Goal: Task Accomplishment & Management: Use online tool/utility

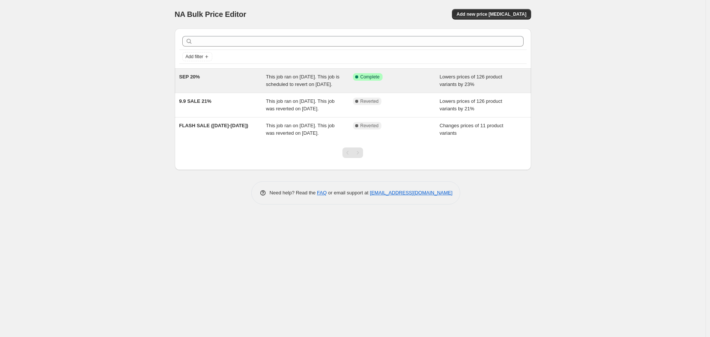
click at [308, 83] on span "This job ran on [DATE]. This job is scheduled to revert on [DATE]." at bounding box center [303, 80] width 74 height 13
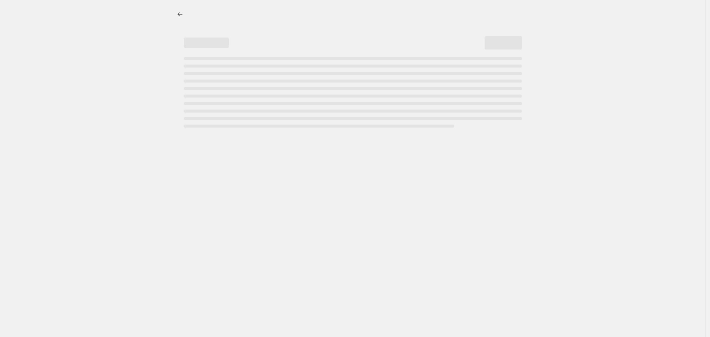
select select "percentage"
select select "no_change"
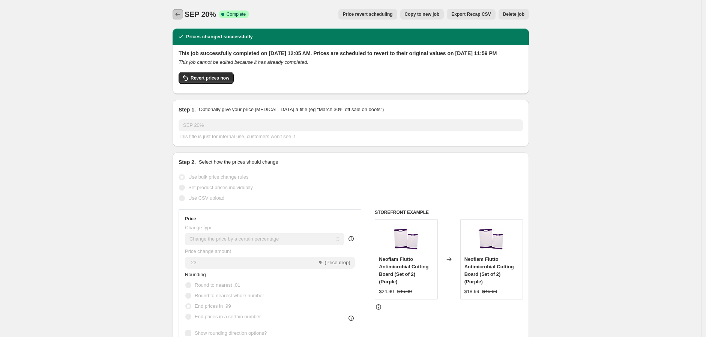
click at [179, 13] on icon "Price change jobs" at bounding box center [178, 15] width 8 height 8
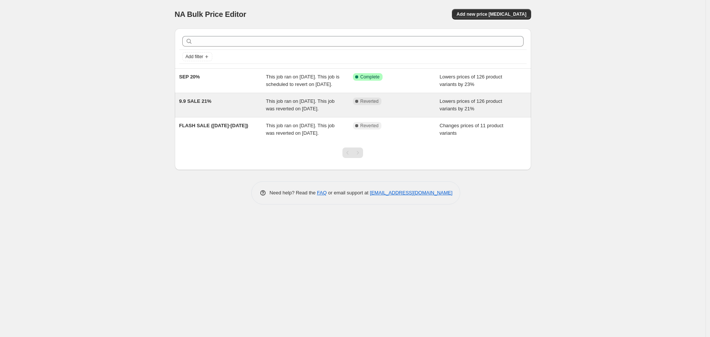
click at [322, 113] on div "This job ran on September 4, 2025. This job was reverted on September 14, 2025." at bounding box center [309, 105] width 87 height 15
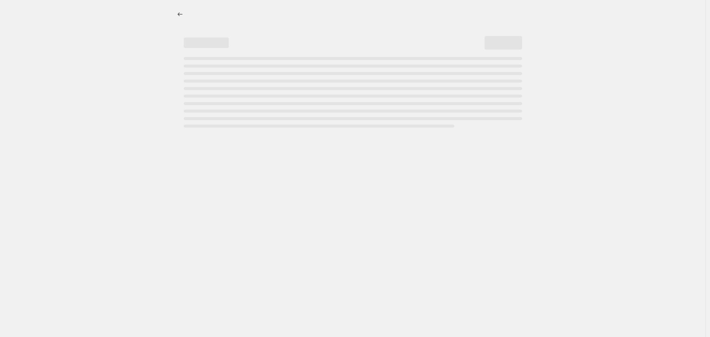
select select "percentage"
select select "no_change"
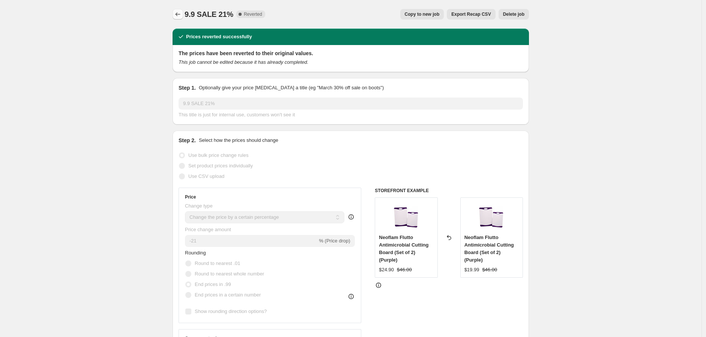
click at [183, 13] on button "Price change jobs" at bounding box center [178, 14] width 11 height 11
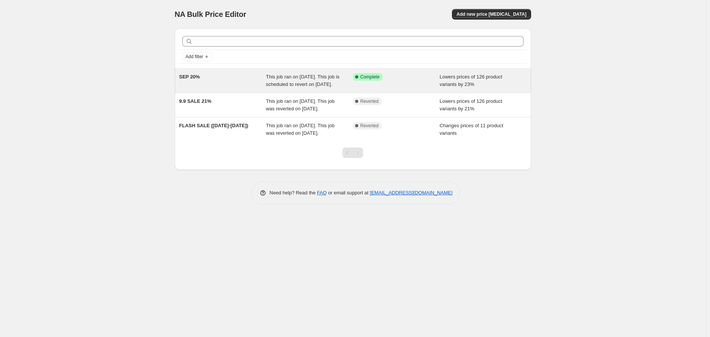
click at [275, 86] on span "This job ran on September 15, 2025. This job is scheduled to revert on Septembe…" at bounding box center [303, 80] width 74 height 13
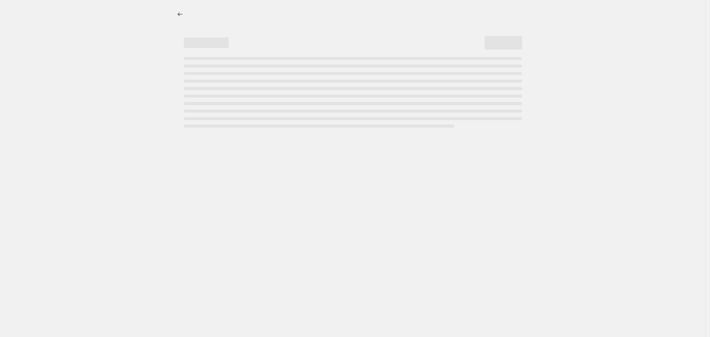
select select "percentage"
select select "no_change"
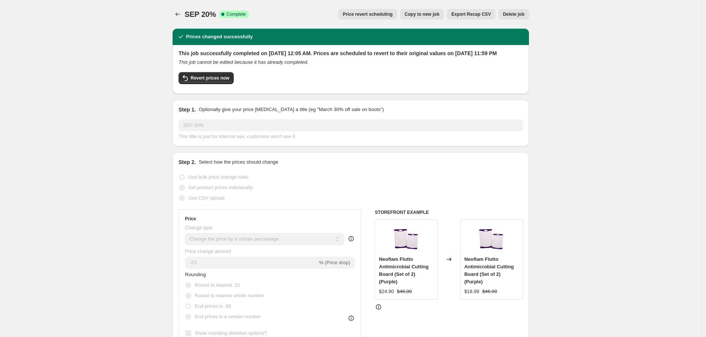
click at [185, 13] on div at bounding box center [179, 14] width 12 height 11
click at [181, 14] on icon "Price change jobs" at bounding box center [178, 15] width 8 height 8
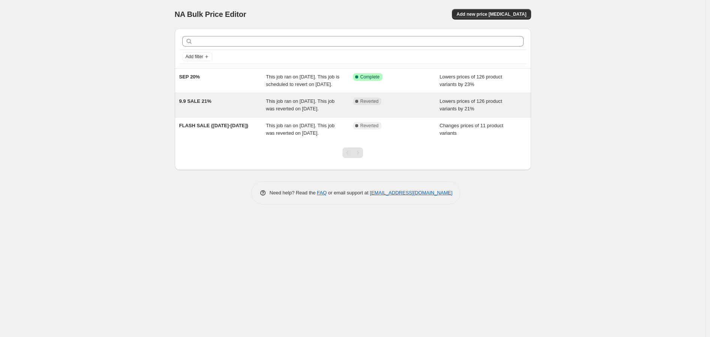
click at [278, 111] on span "This job ran on September 4, 2025. This job was reverted on September 14, 2025." at bounding box center [300, 104] width 69 height 13
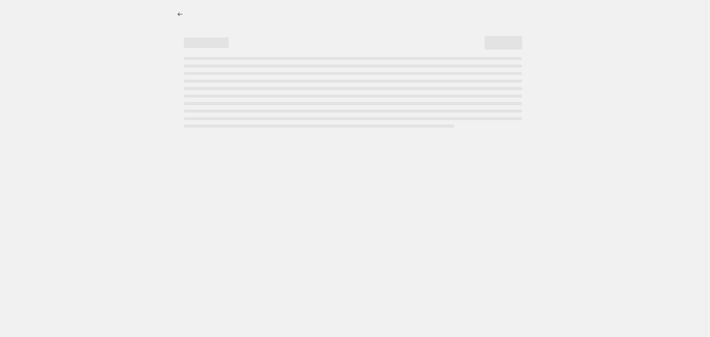
select select "percentage"
select select "no_change"
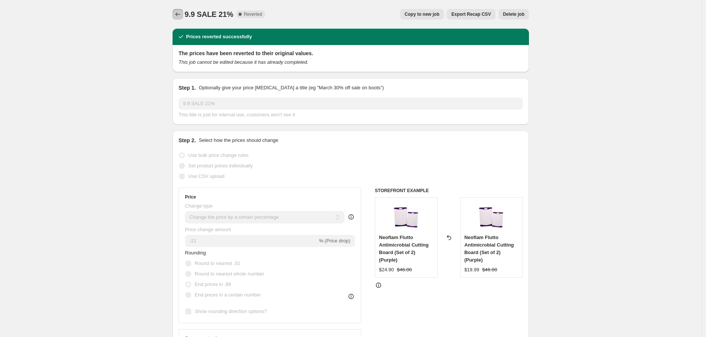
click at [182, 19] on button "Price change jobs" at bounding box center [178, 14] width 11 height 11
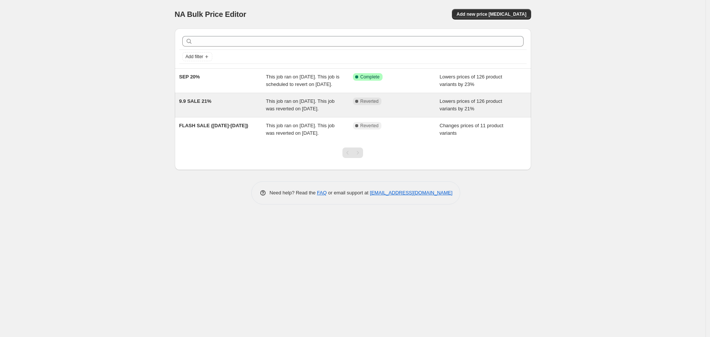
click at [257, 117] on div "9.9 SALE 21% This job ran on September 4, 2025. This job was reverted on Septem…" at bounding box center [353, 105] width 356 height 24
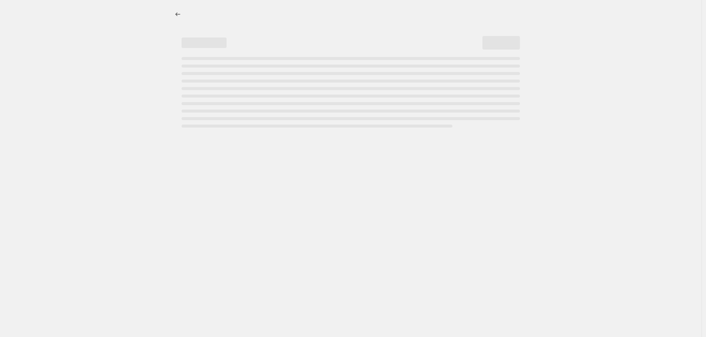
select select "percentage"
select select "no_change"
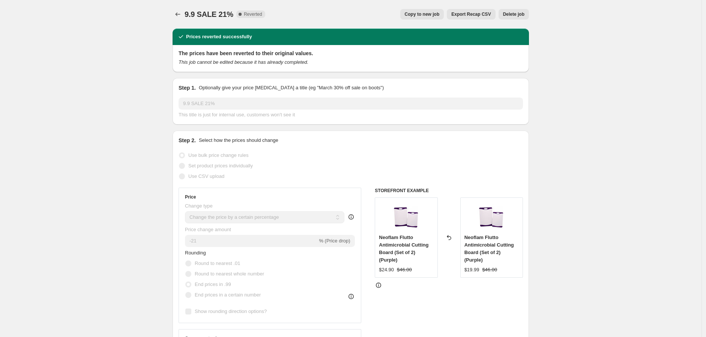
click at [179, 7] on div "9.9 SALE 21%. This page is ready 9.9 SALE 21% Complete Reverted Copy to new job…" at bounding box center [351, 14] width 356 height 29
click at [179, 13] on icon "Price change jobs" at bounding box center [178, 15] width 8 height 8
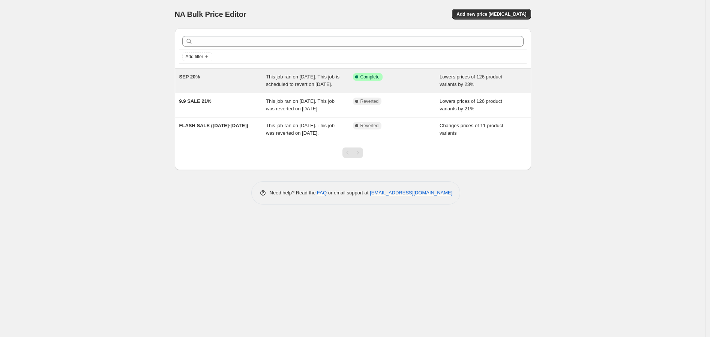
click at [294, 86] on span "This job ran on September 15, 2025. This job is scheduled to revert on Septembe…" at bounding box center [303, 80] width 74 height 13
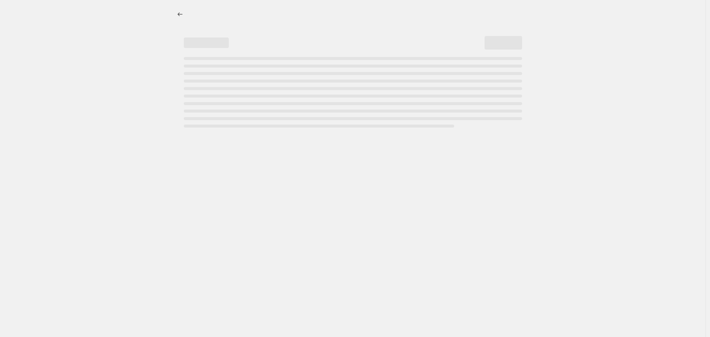
select select "percentage"
select select "no_change"
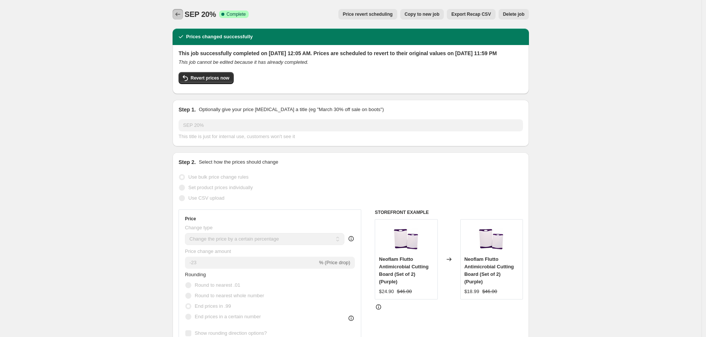
click at [181, 14] on icon "Price change jobs" at bounding box center [178, 15] width 8 height 8
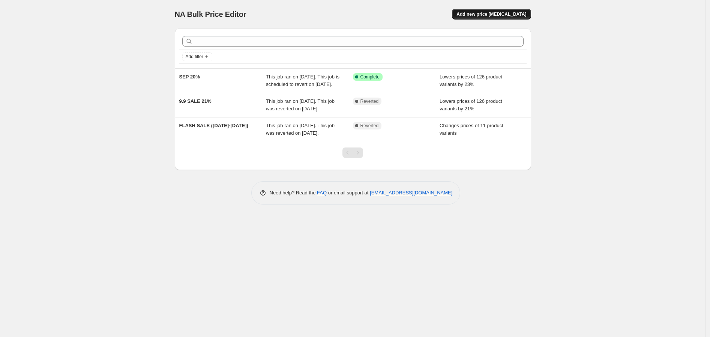
click at [474, 15] on span "Add new price change job" at bounding box center [491, 14] width 70 height 6
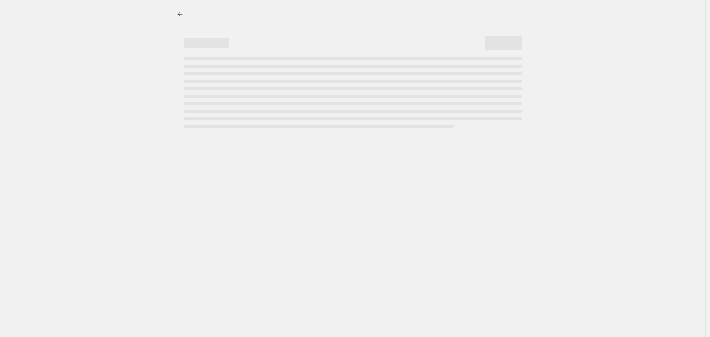
select select "percentage"
